Goal: Task Accomplishment & Management: Complete application form

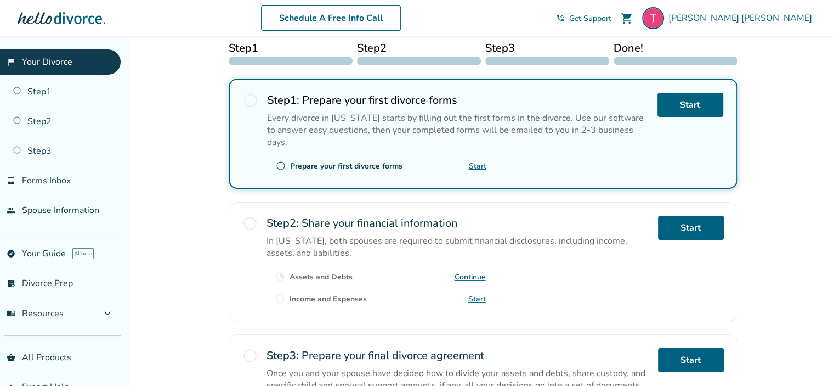
scroll to position [211, 0]
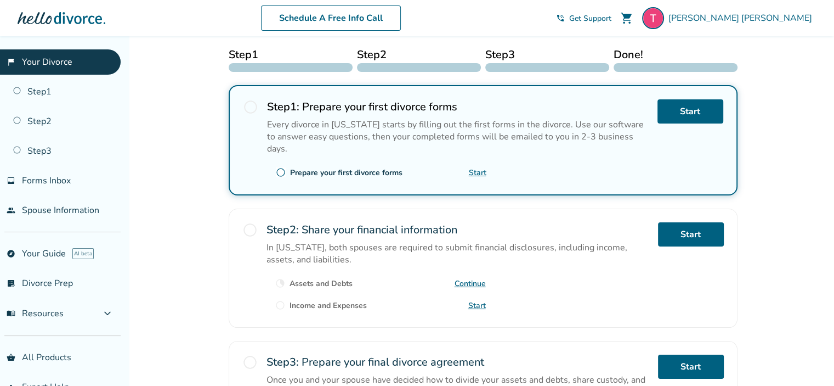
click at [472, 278] on link "Continue" at bounding box center [470, 283] width 31 height 10
click at [480, 281] on link "Continue" at bounding box center [470, 283] width 31 height 10
